Goal: Transaction & Acquisition: Download file/media

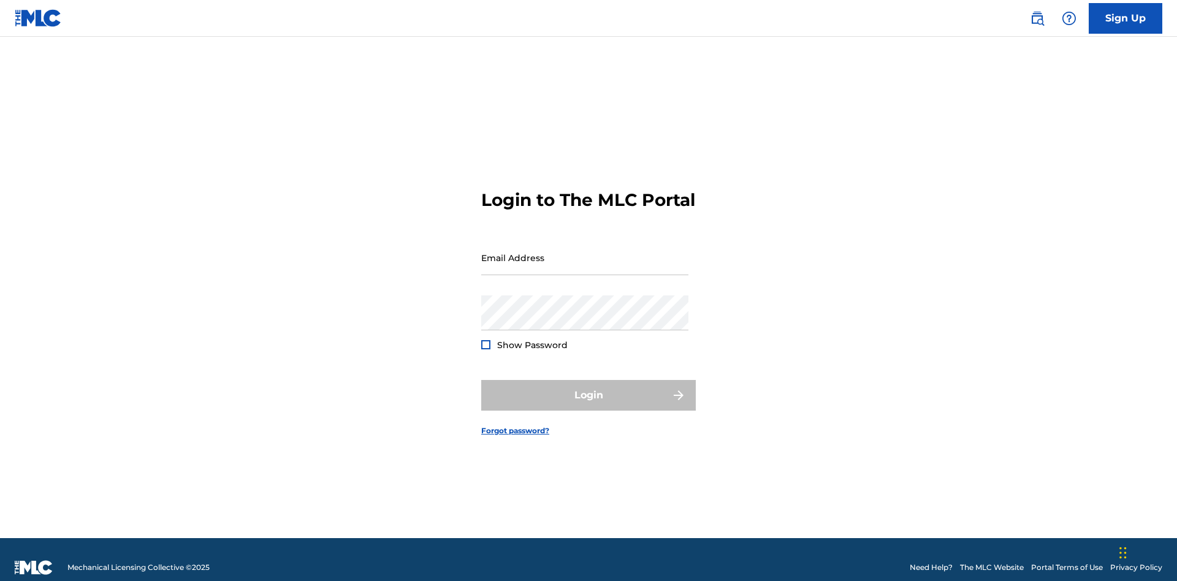
scroll to position [16, 0]
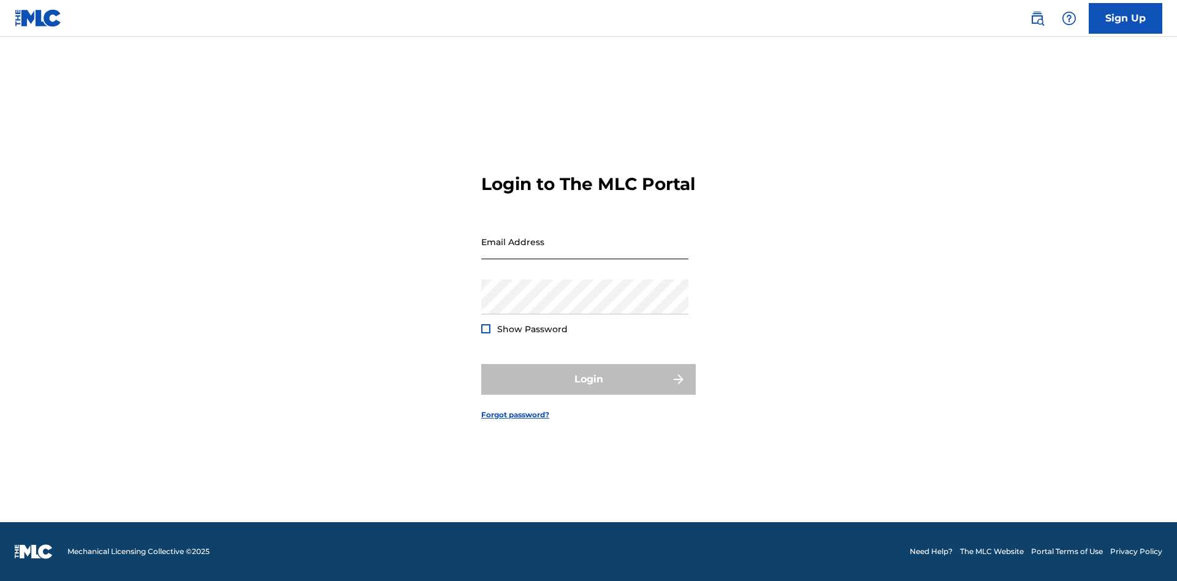
click at [585, 252] on input "Email Address" at bounding box center [584, 241] width 207 height 35
type input "Duke.McTesterson@gmail.com"
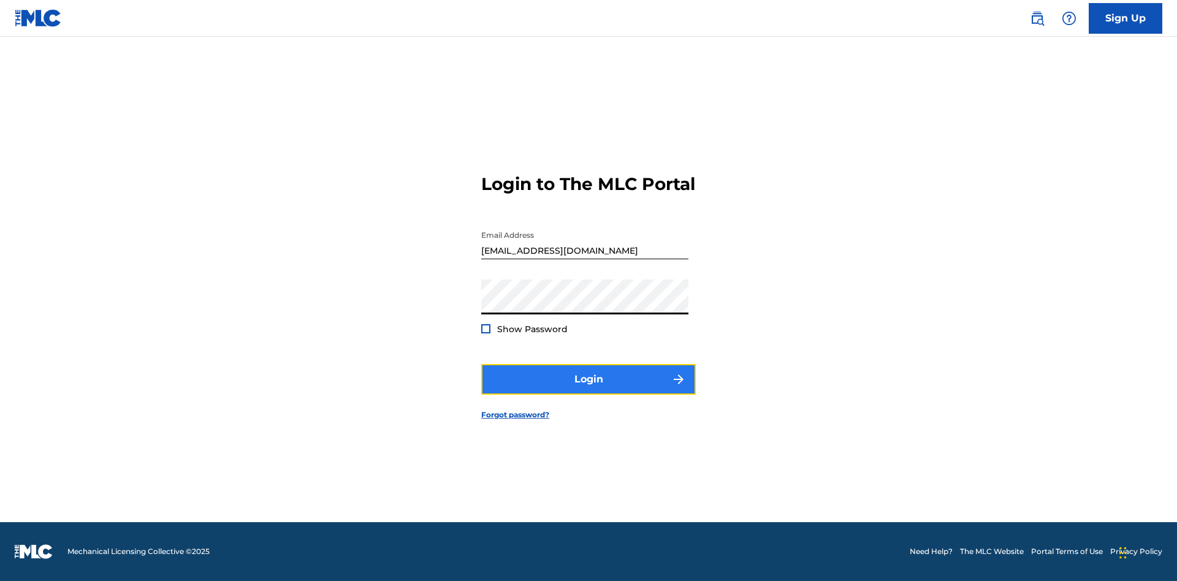
click at [589, 390] on button "Login" at bounding box center [588, 379] width 215 height 31
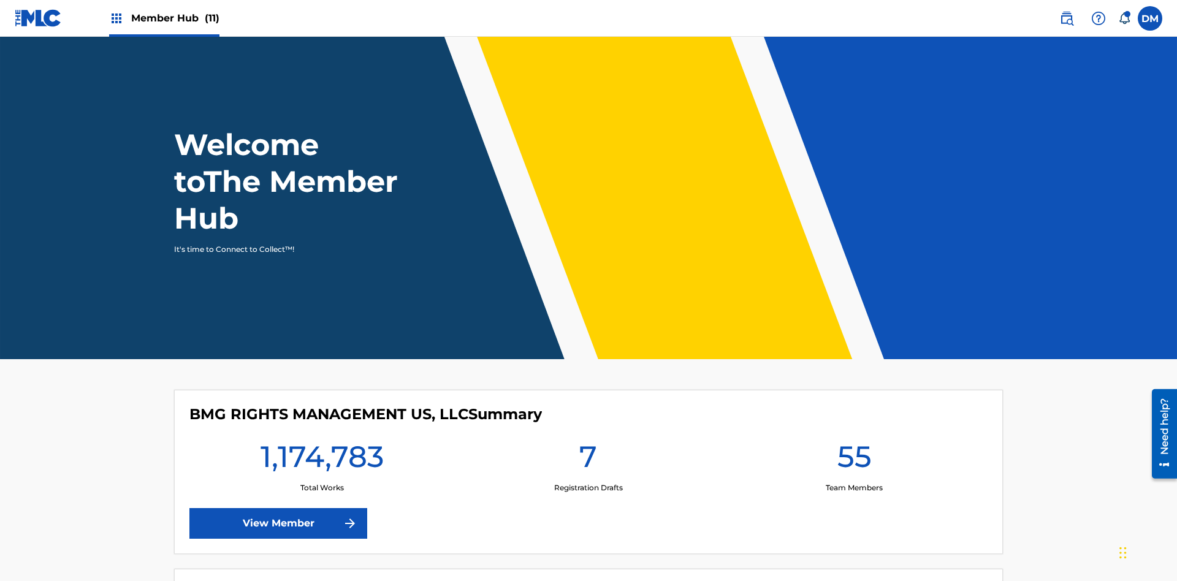
click at [164, 18] on span "Member Hub (11)" at bounding box center [175, 18] width 88 height 14
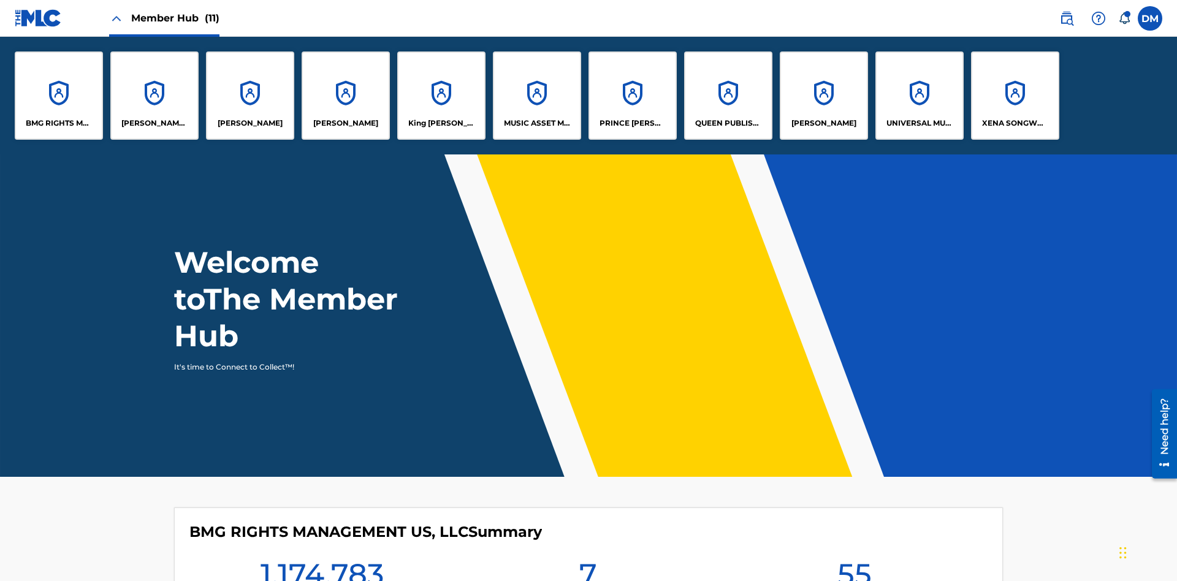
scroll to position [44, 0]
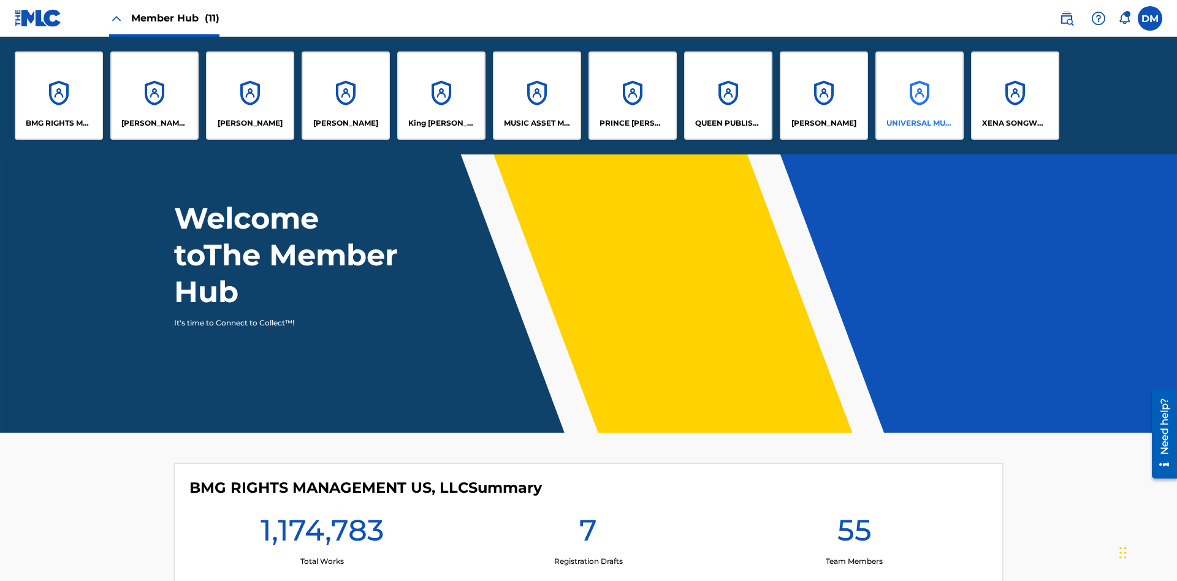
click at [919, 123] on p "UNIVERSAL MUSIC PUB GROUP" at bounding box center [920, 123] width 67 height 11
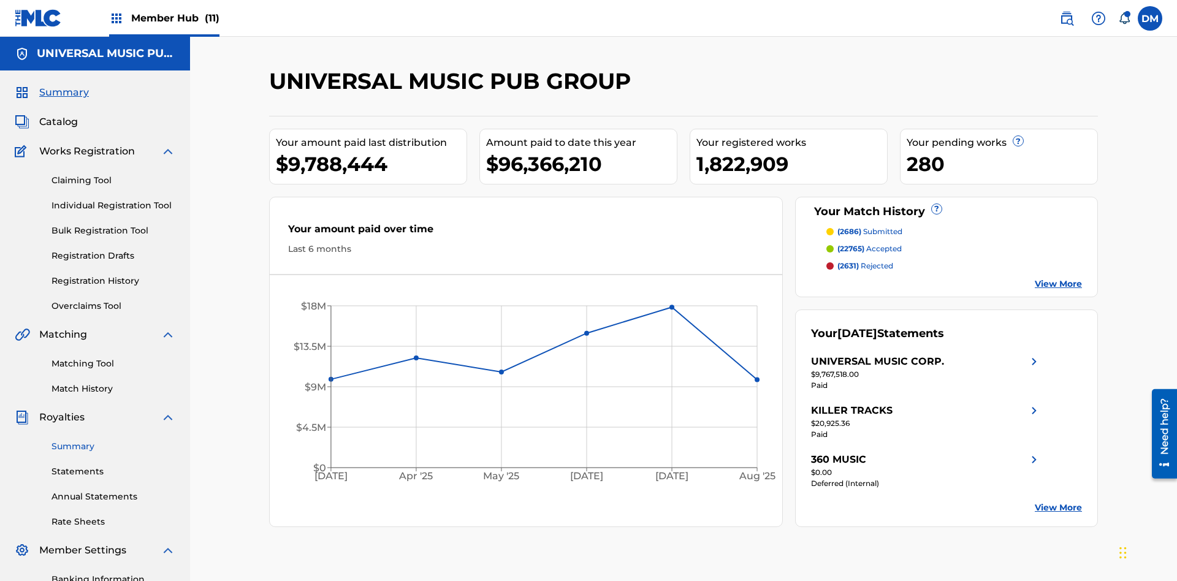
click at [113, 440] on link "Summary" at bounding box center [114, 446] width 124 height 13
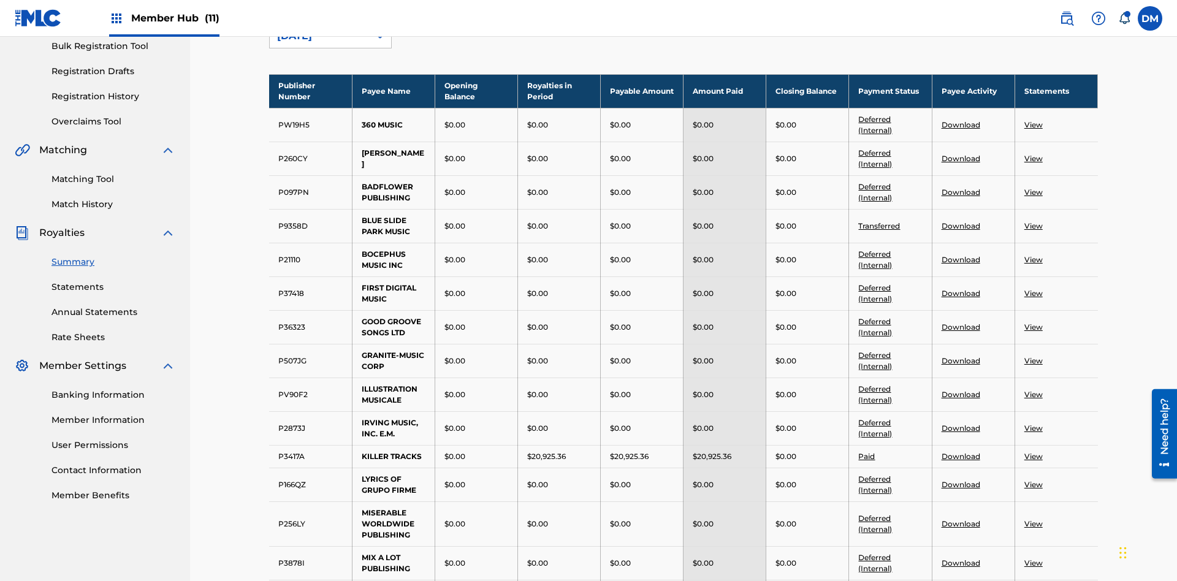
scroll to position [136, 0]
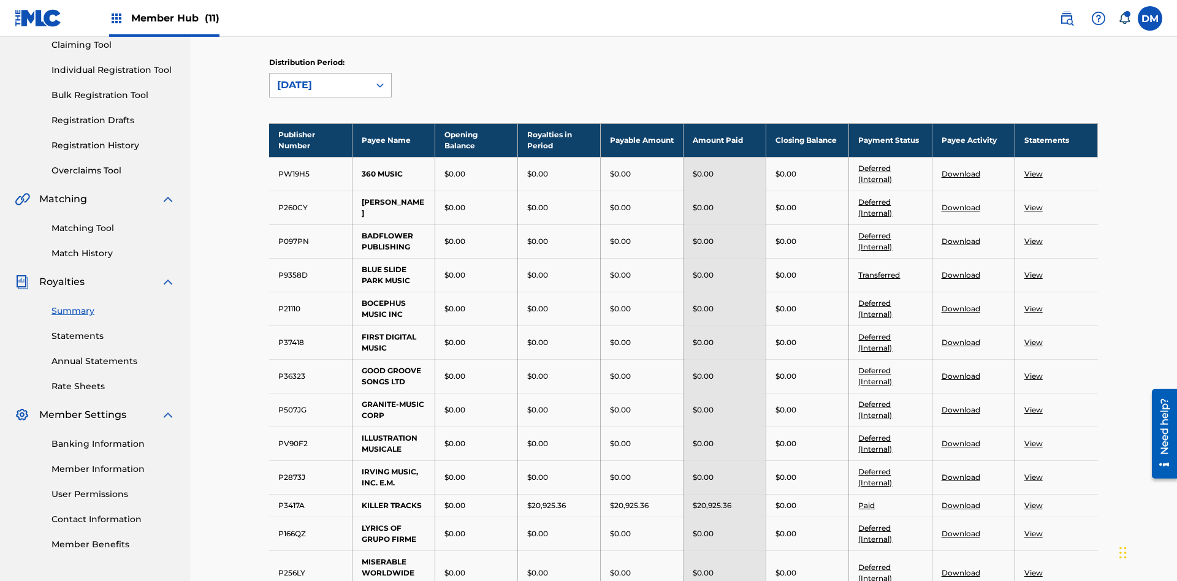
click at [319, 85] on div "August 2025" at bounding box center [319, 85] width 85 height 15
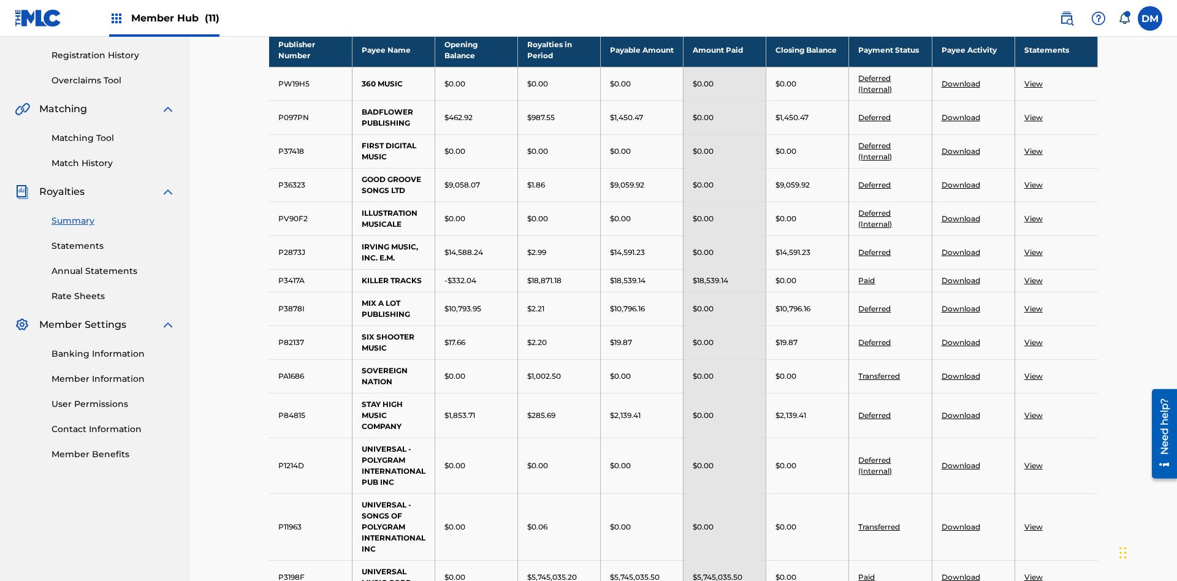
scroll to position [813, 0]
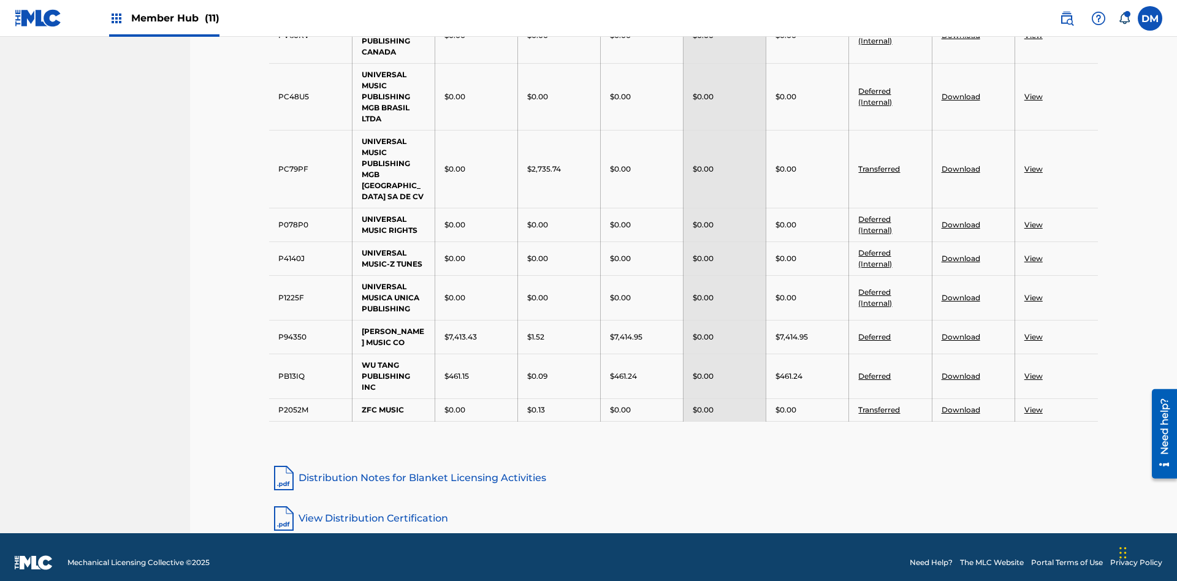
click at [875, 248] on link "Deferred (Internal)" at bounding box center [876, 258] width 34 height 20
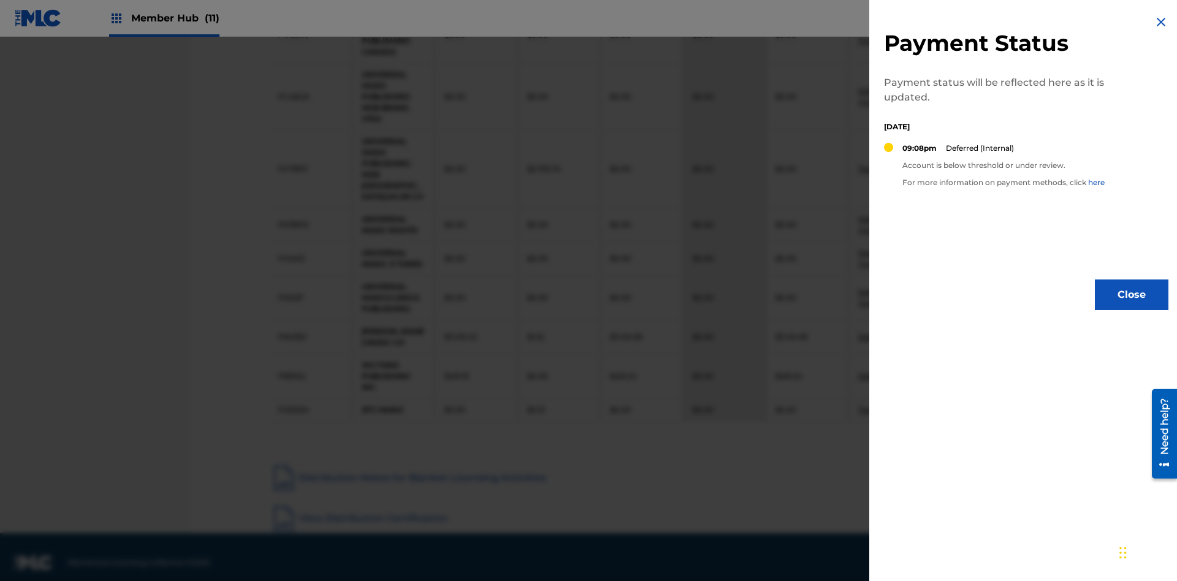
click at [1161, 22] on img at bounding box center [1161, 22] width 15 height 15
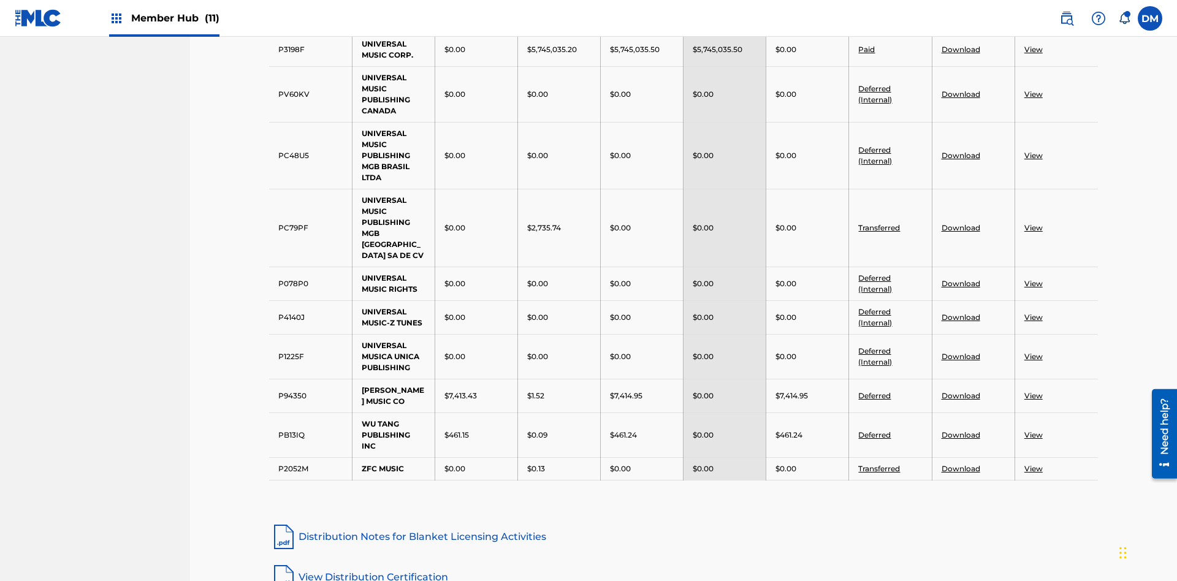
scroll to position [361, 0]
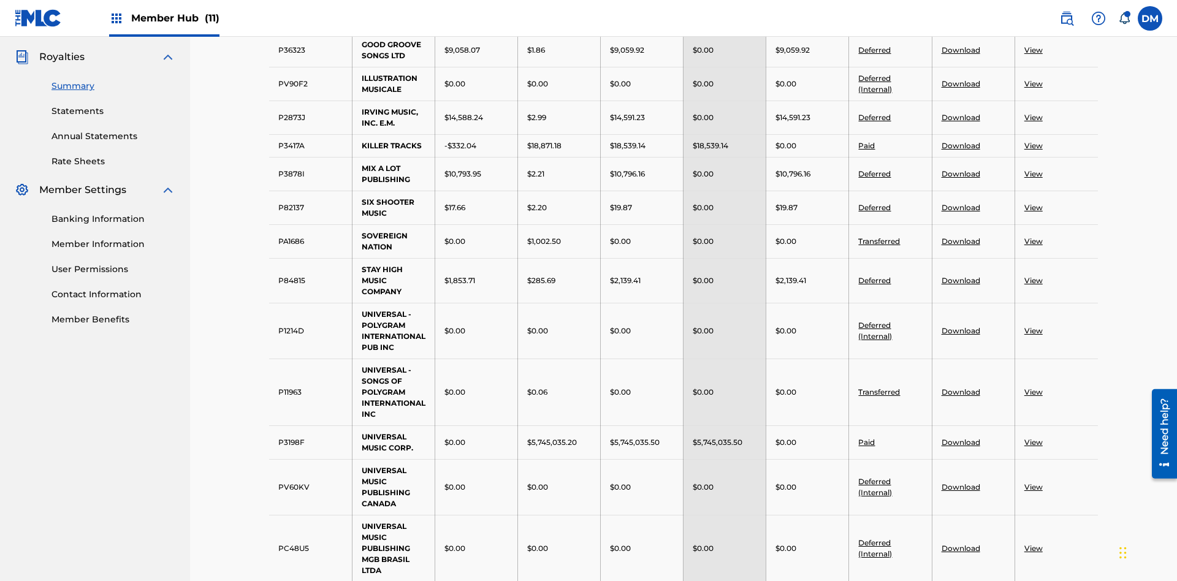
click at [875, 78] on link "Deferred (Internal)" at bounding box center [876, 84] width 34 height 20
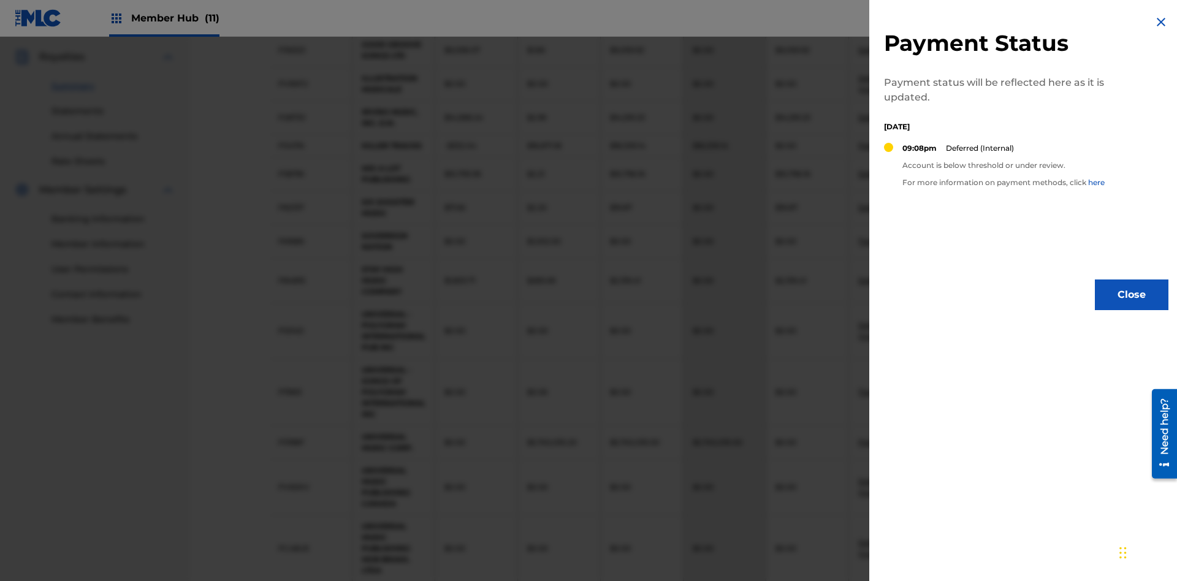
click at [1161, 22] on img at bounding box center [1161, 22] width 15 height 15
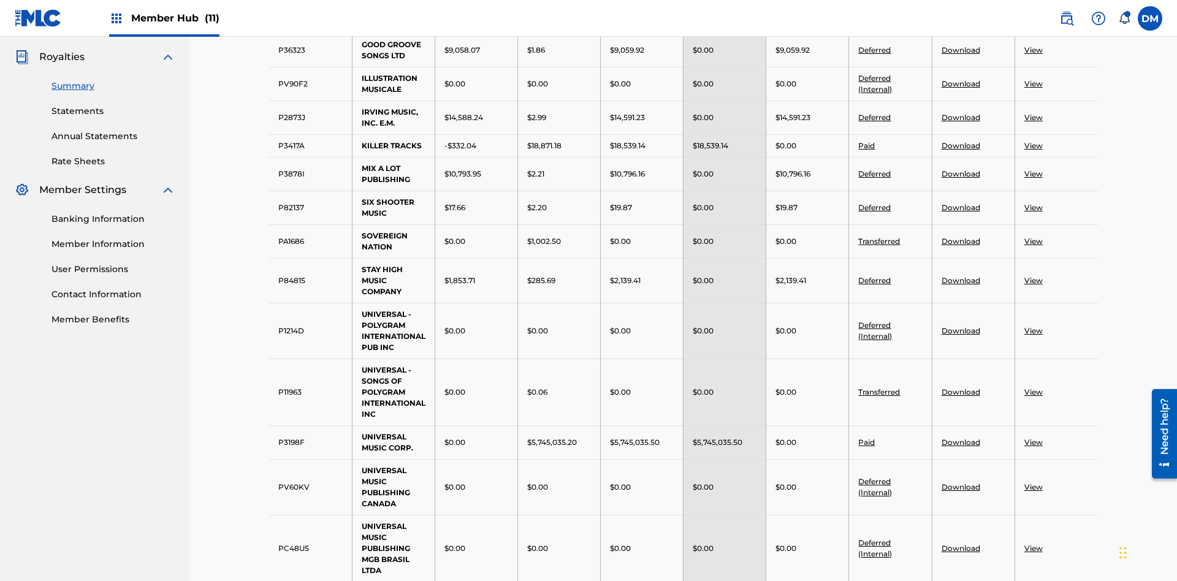
click at [960, 55] on link "Download" at bounding box center [961, 49] width 39 height 9
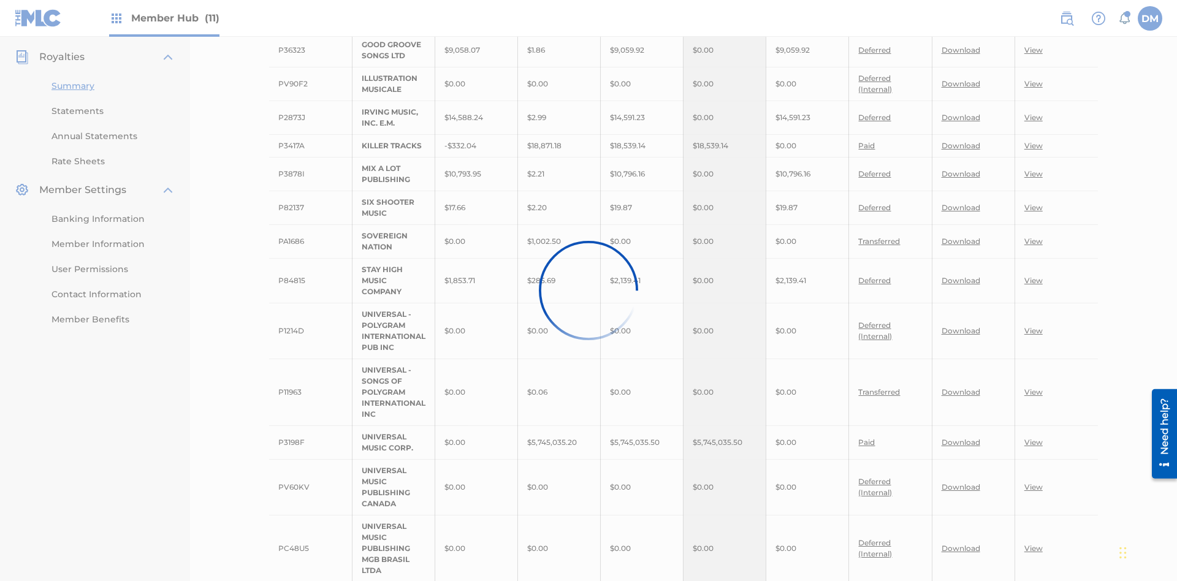
scroll to position [320, 0]
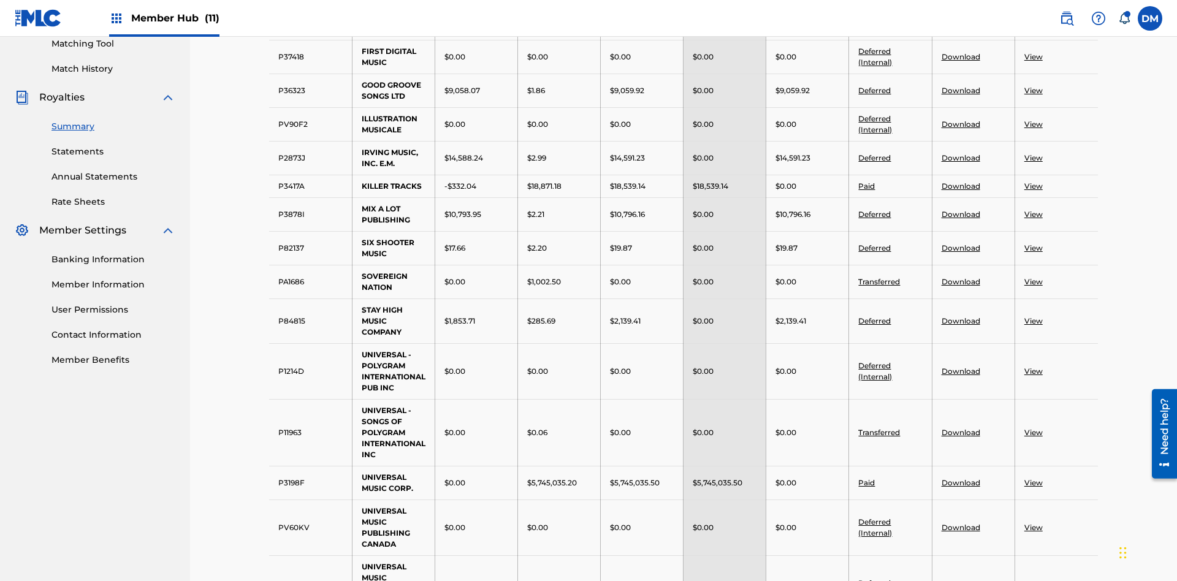
click at [960, 243] on link "Download" at bounding box center [961, 247] width 39 height 9
click at [1033, 316] on link "View" at bounding box center [1034, 320] width 18 height 9
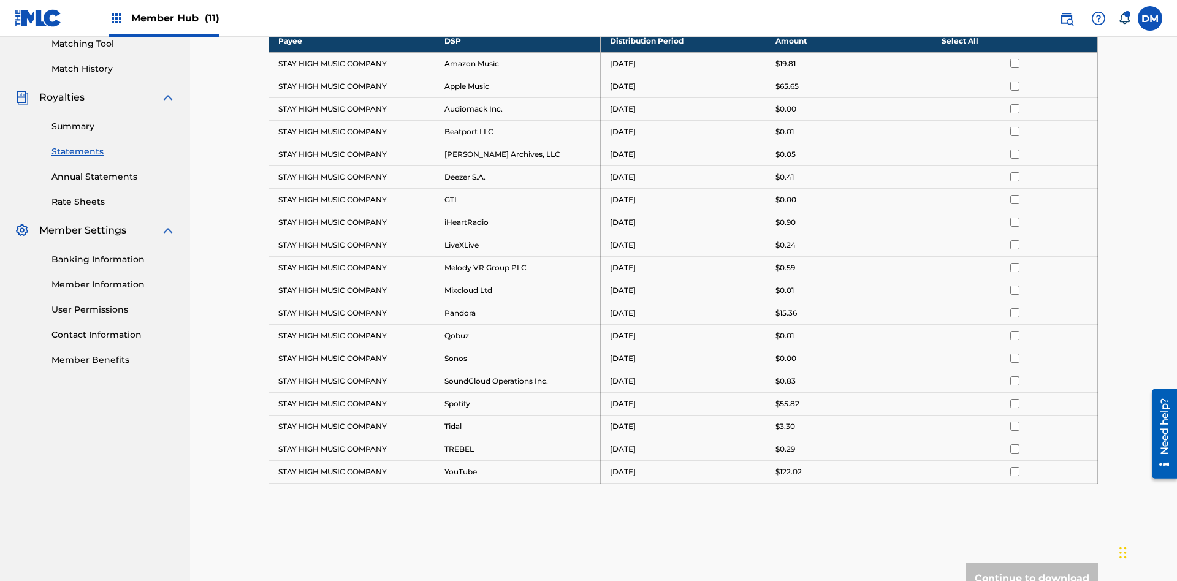
click at [1015, 68] on input "checkbox" at bounding box center [1015, 63] width 9 height 9
click at [1015, 82] on input "checkbox" at bounding box center [1015, 86] width 9 height 9
click at [1015, 104] on input "checkbox" at bounding box center [1015, 108] width 9 height 9
click at [1015, 150] on input "checkbox" at bounding box center [1015, 154] width 9 height 9
click at [1015, 195] on input "checkbox" at bounding box center [1015, 199] width 9 height 9
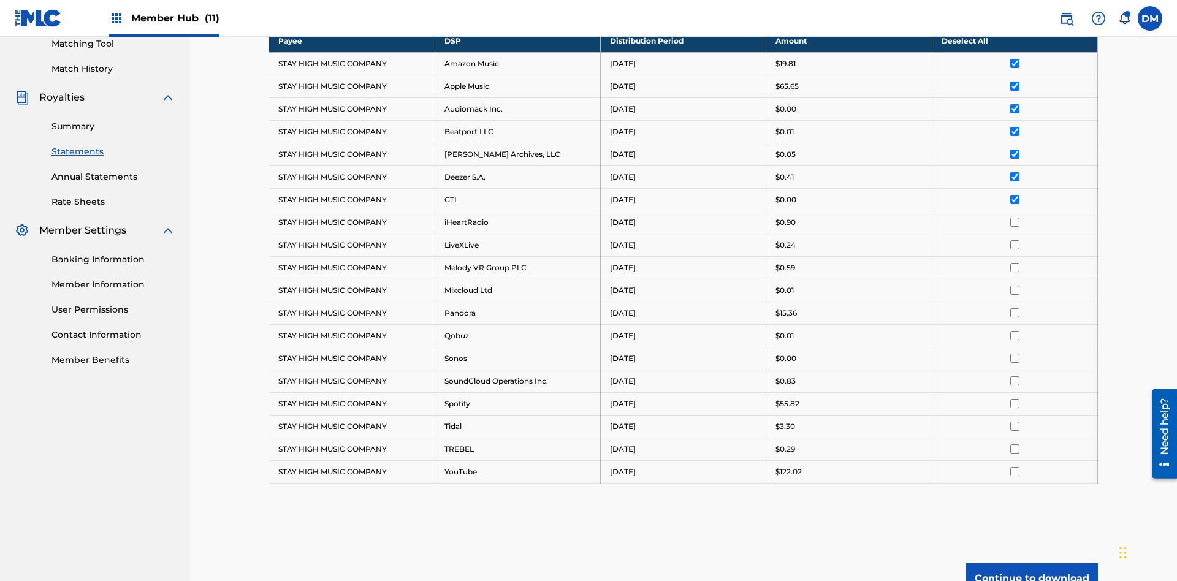
click at [1015, 218] on input "checkbox" at bounding box center [1015, 222] width 9 height 9
click at [1015, 263] on input "checkbox" at bounding box center [1015, 267] width 9 height 9
click at [1015, 286] on input "checkbox" at bounding box center [1015, 290] width 9 height 9
click at [1015, 331] on input "checkbox" at bounding box center [1015, 335] width 9 height 9
click at [1015, 377] on input "checkbox" at bounding box center [1015, 381] width 9 height 9
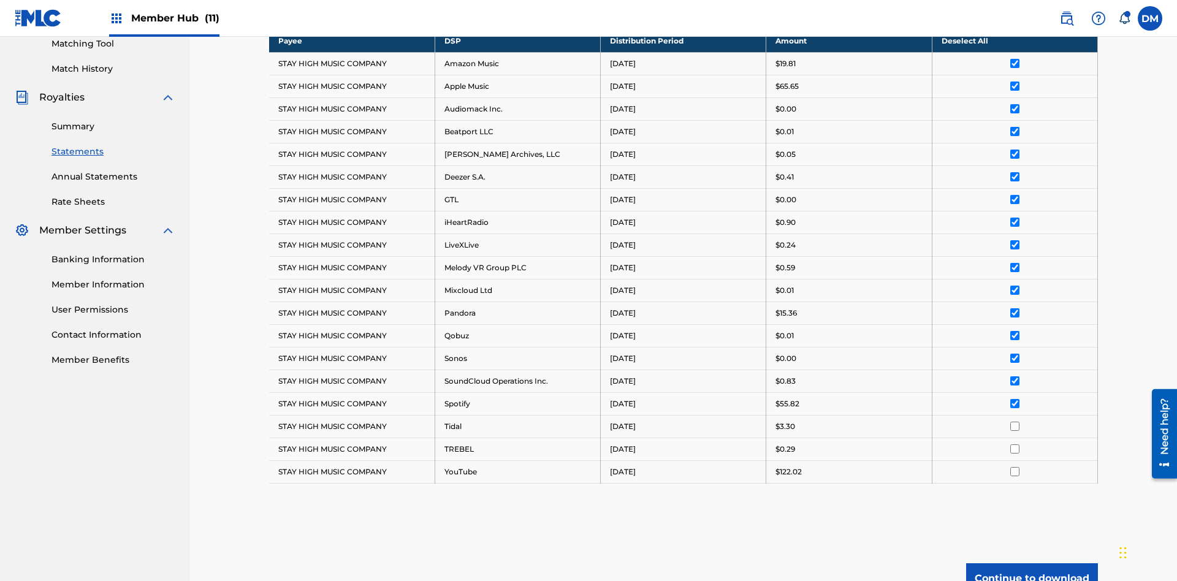
click at [1015, 422] on input "checkbox" at bounding box center [1015, 426] width 9 height 9
click at [1015, 467] on input "checkbox" at bounding box center [1015, 471] width 9 height 9
click at [1032, 564] on button "Continue to download" at bounding box center [1032, 579] width 132 height 31
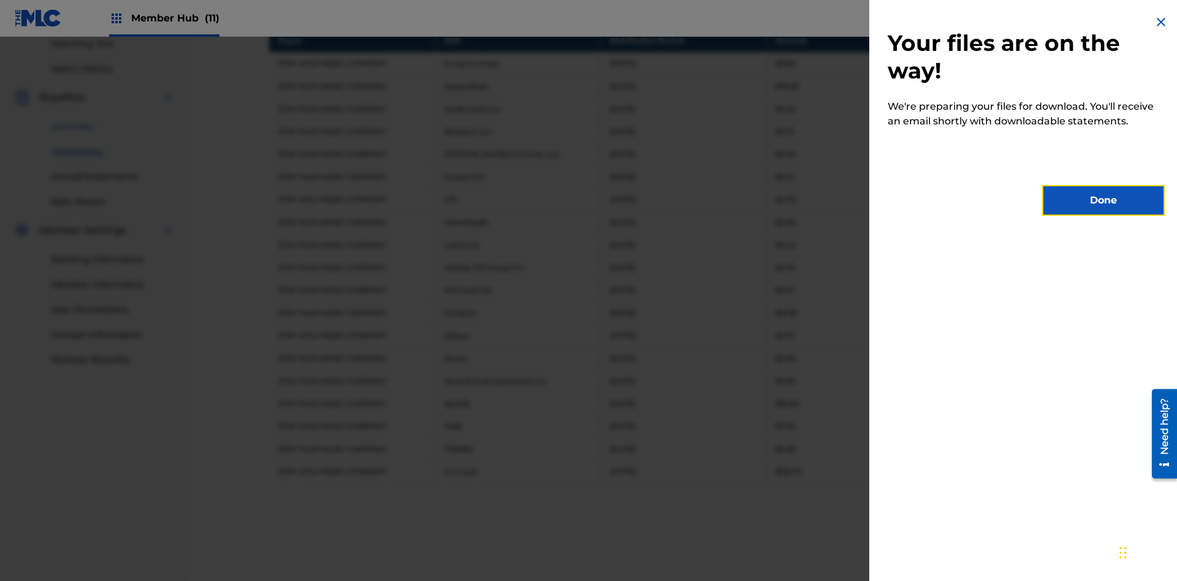
click at [1104, 201] on button "Done" at bounding box center [1104, 200] width 123 height 31
click at [113, 120] on link "Summary" at bounding box center [114, 126] width 124 height 13
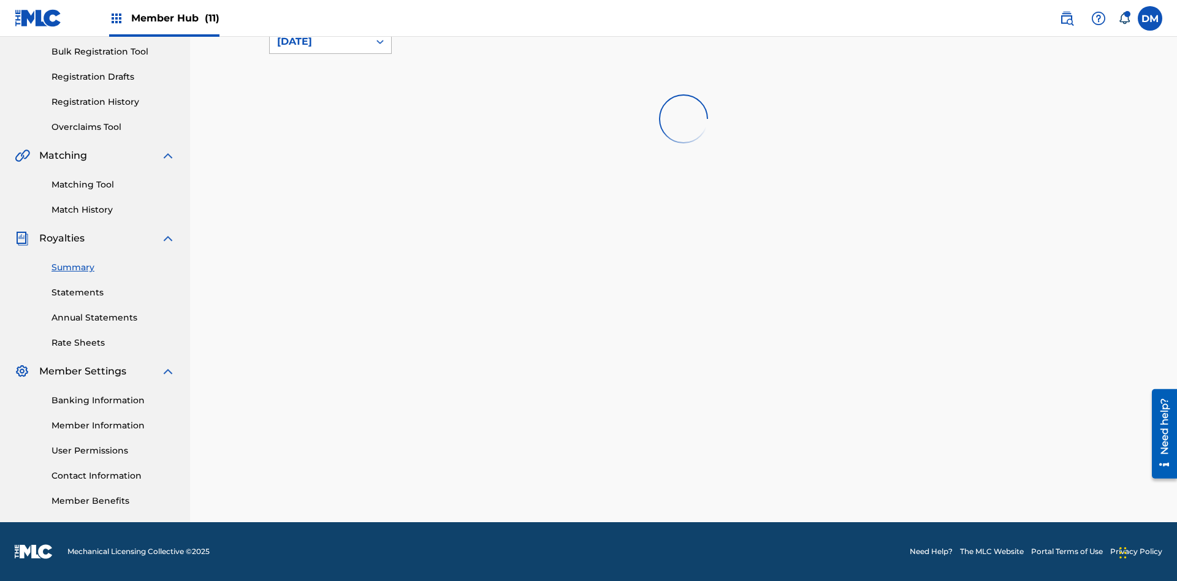
click at [319, 49] on div "August 2025" at bounding box center [319, 41] width 85 height 15
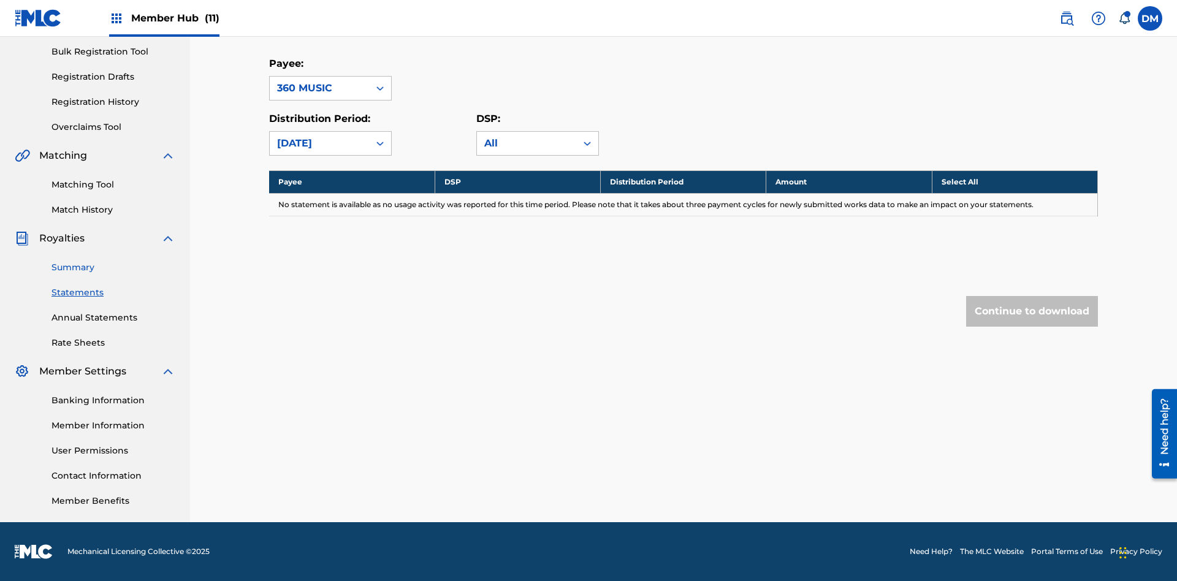
click at [113, 267] on link "Summary" at bounding box center [114, 267] width 124 height 13
